Goal: Task Accomplishment & Management: Use online tool/utility

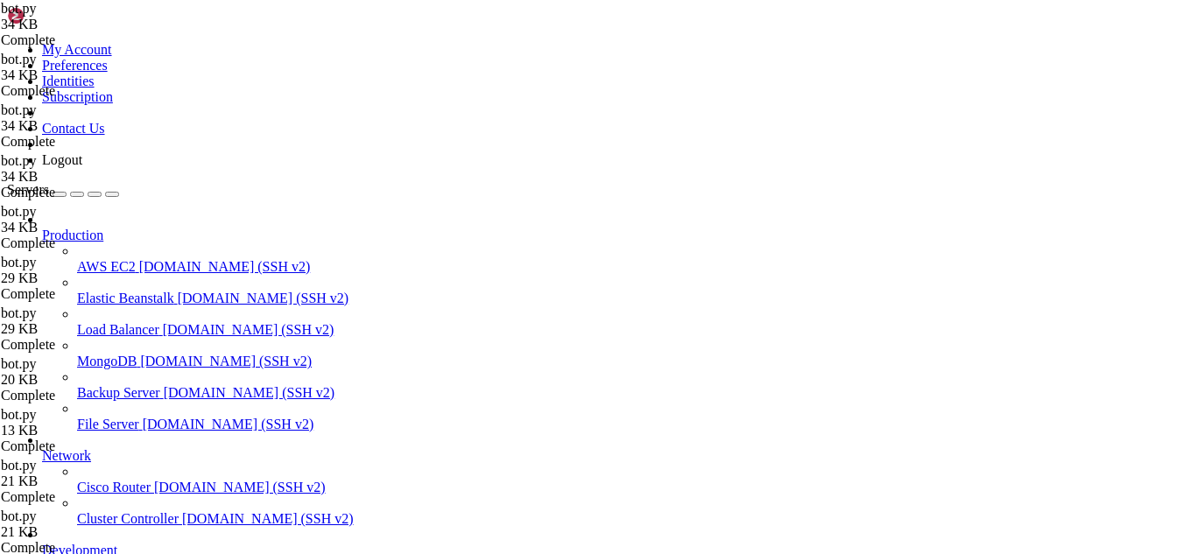
scroll to position [2, 0]
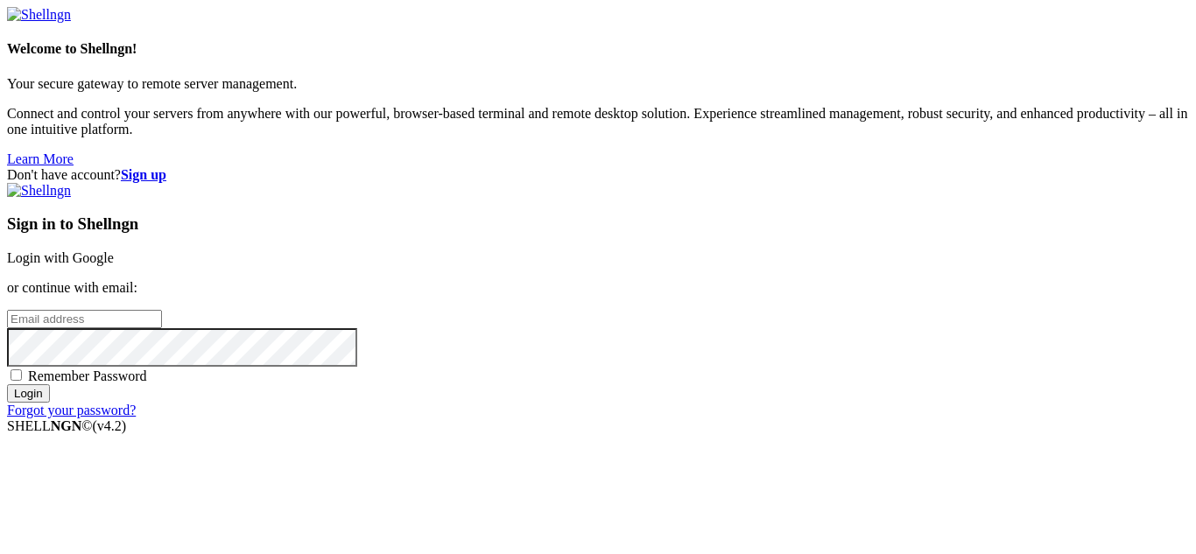
click at [114, 250] on link "Login with Google" at bounding box center [60, 257] width 107 height 15
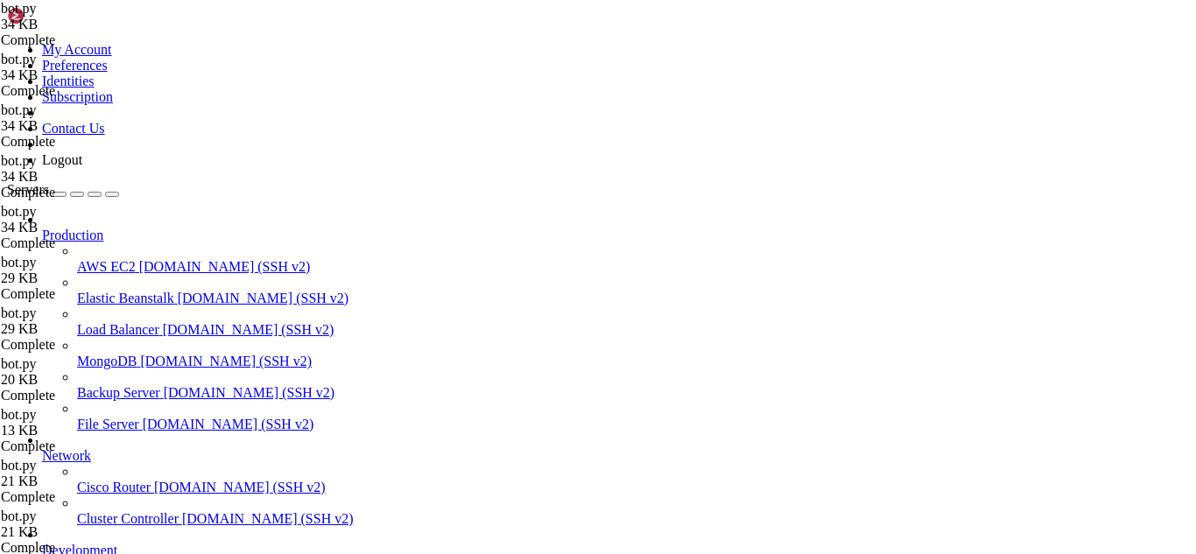
scroll to position [5211, 0]
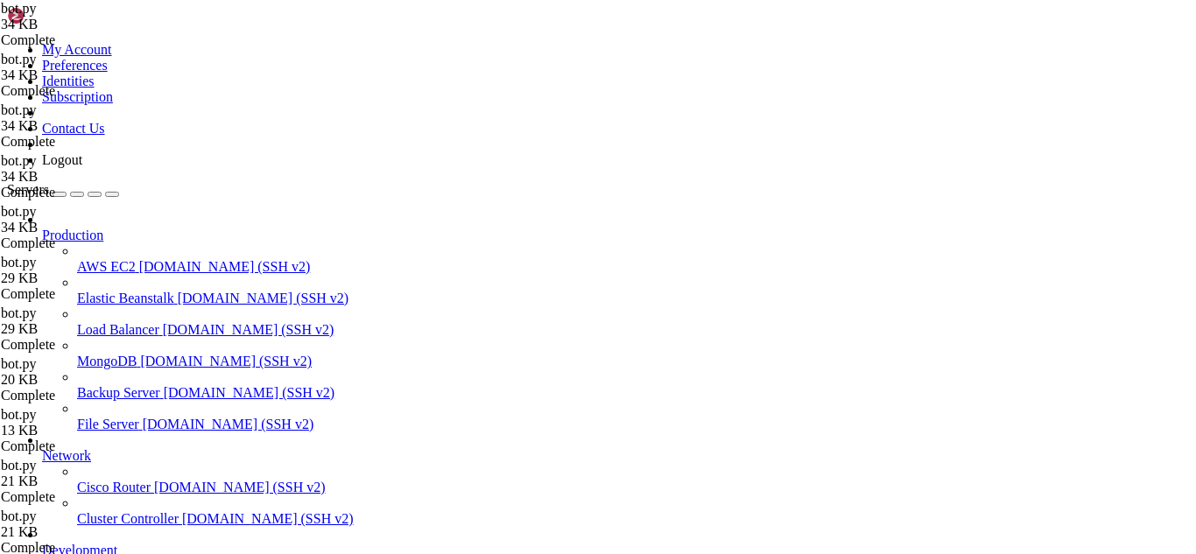
type input "/root/discord-ticket-bot"
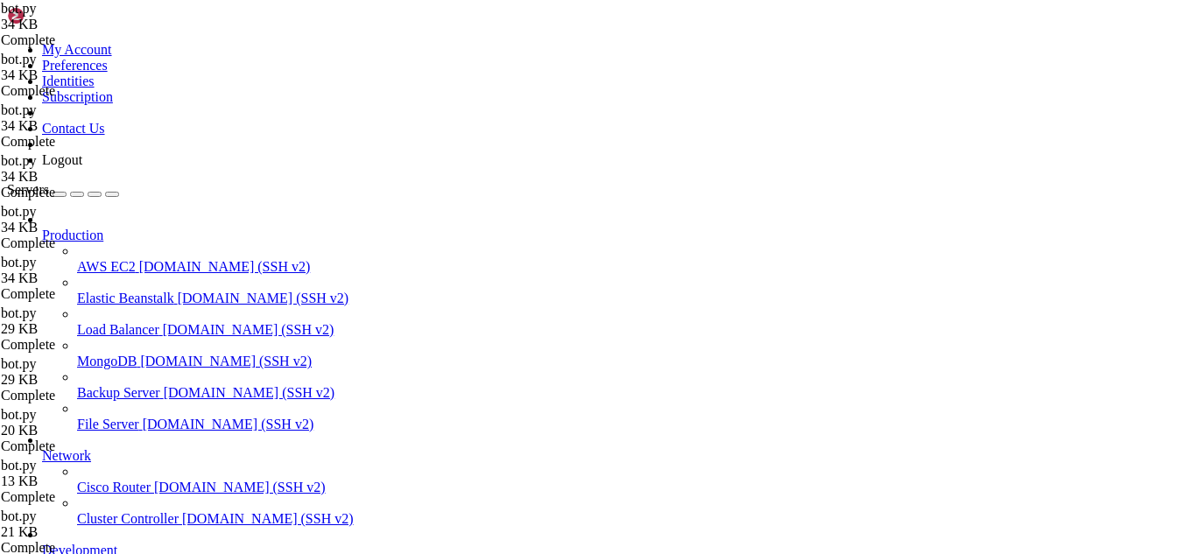
type textarea "logging.error(f"❌ Failed to start bot: {e}")"
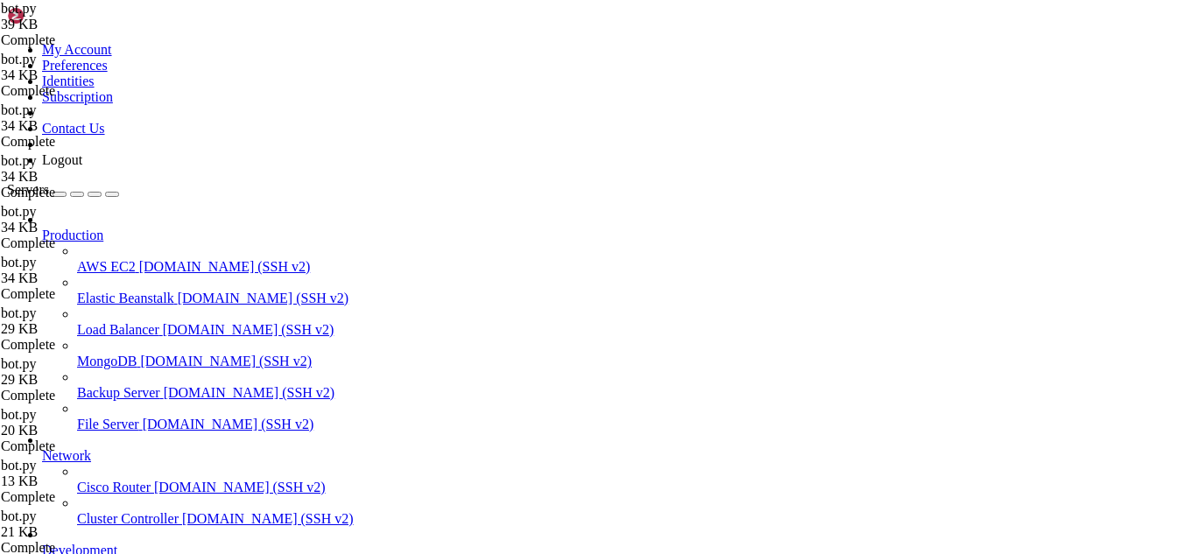
scroll to position [7472, 0]
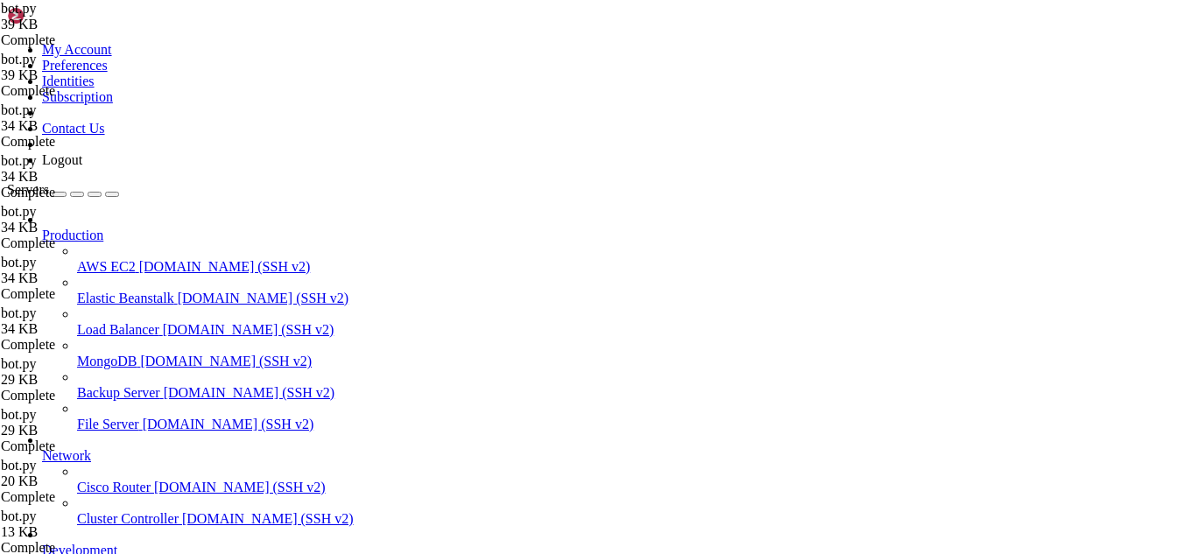
type textarea "logging.error(f"❌ Failed to start bot: {e}")"
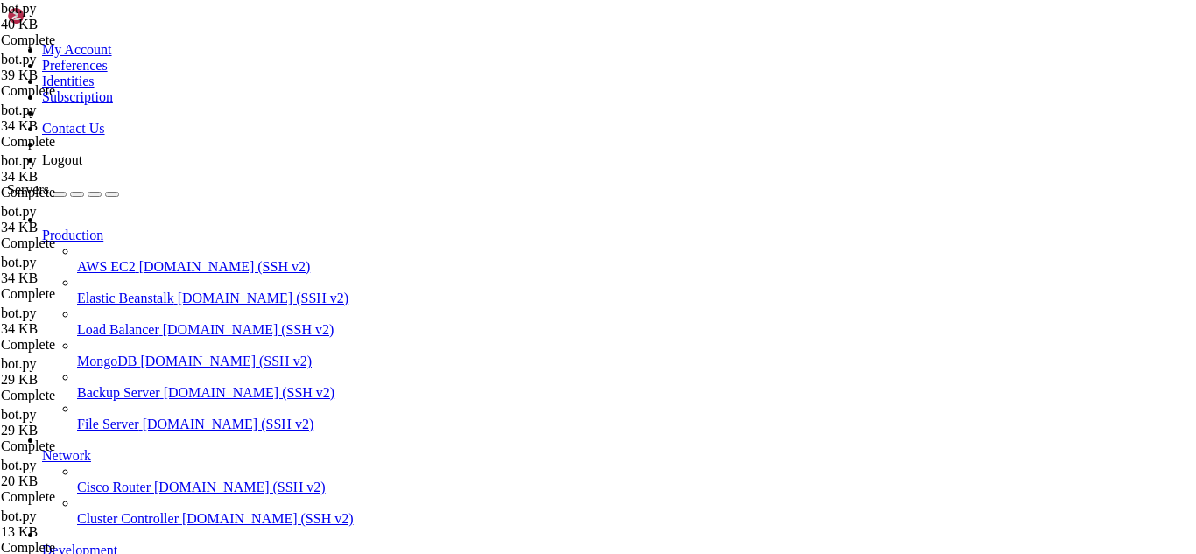
drag, startPoint x: 16, startPoint y: 1716, endPoint x: 357, endPoint y: 2005, distance: 446.8
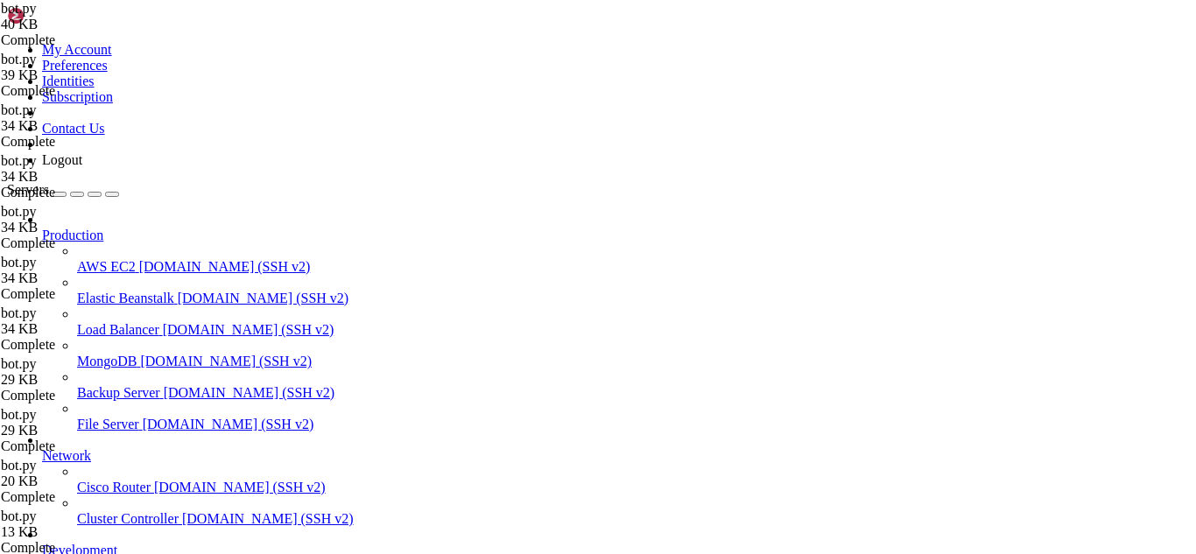
type textarea "logging.error(f"❌ Failed to start bot: {e}")"
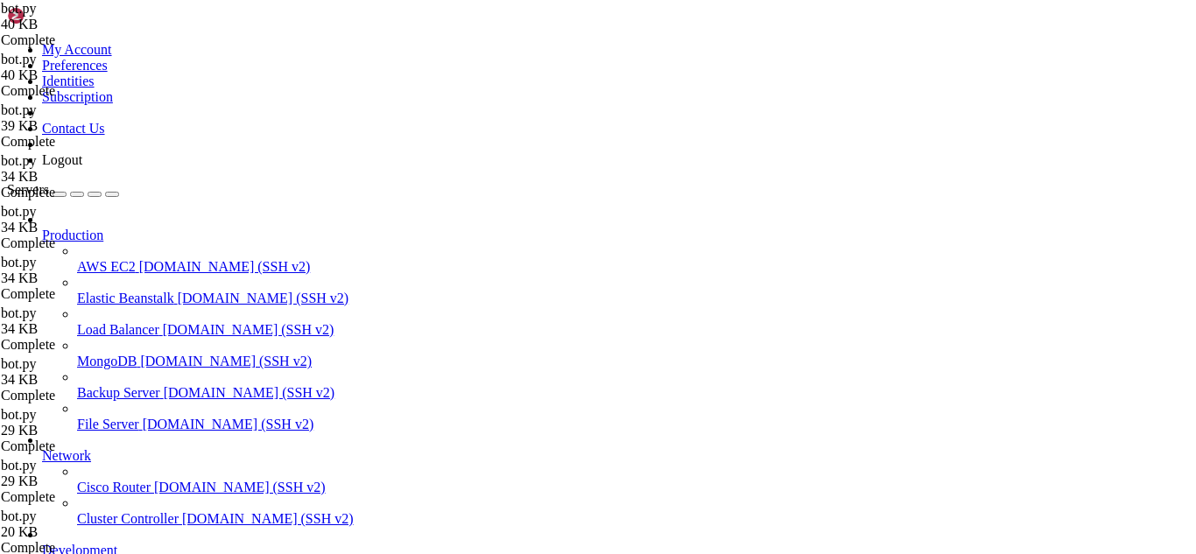
scroll to position [11728, 0]
